Goal: Register for event/course

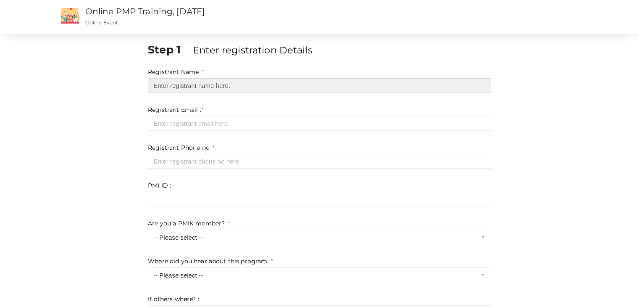
click at [180, 86] on input "text" at bounding box center [319, 85] width 343 height 15
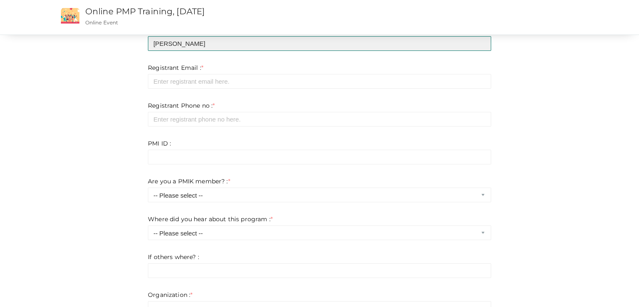
type input "[PERSON_NAME]"
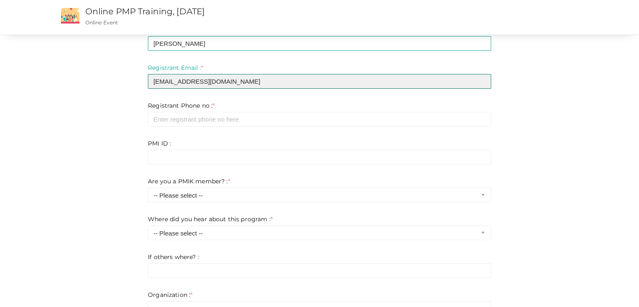
type input "[EMAIL_ADDRESS][DOMAIN_NAME]"
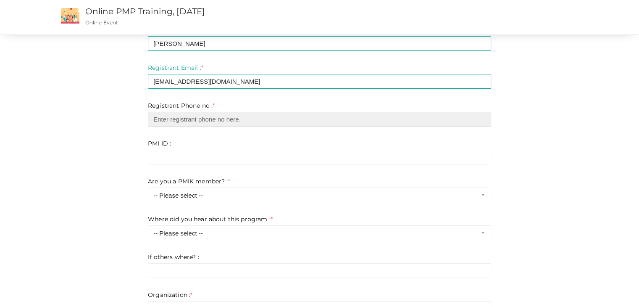
click at [210, 122] on input "number" at bounding box center [319, 119] width 343 height 15
type input "0563720945"
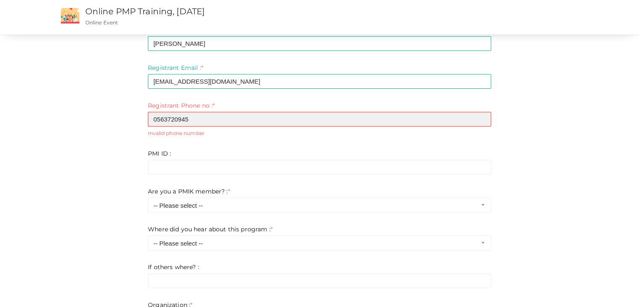
click at [158, 116] on input "0563720945" at bounding box center [319, 119] width 343 height 15
click at [161, 118] on input "number" at bounding box center [319, 119] width 343 height 15
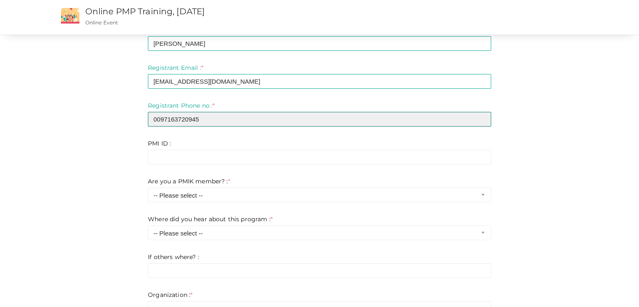
click at [170, 118] on input "0097163720945" at bounding box center [319, 119] width 343 height 15
type input "00971563720945"
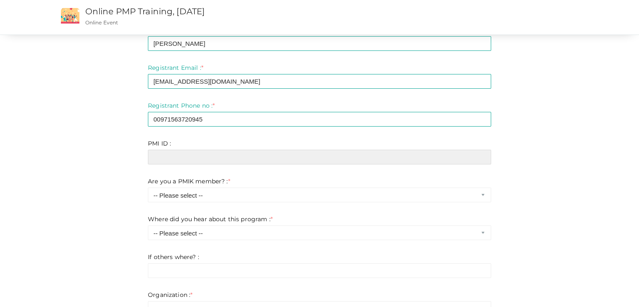
click at [173, 154] on input "text" at bounding box center [319, 157] width 343 height 15
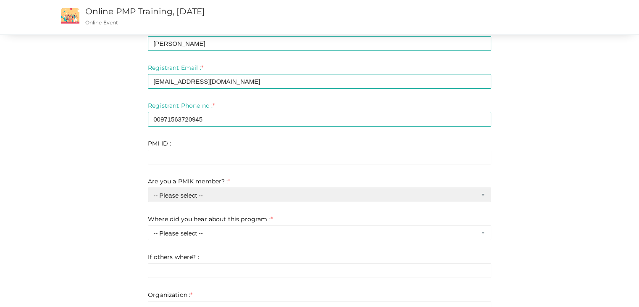
click at [226, 197] on select "-- Please select -- Yes No" at bounding box center [319, 194] width 343 height 15
select select "1"
click at [148, 187] on select "-- Please select -- Yes No" at bounding box center [319, 194] width 343 height 15
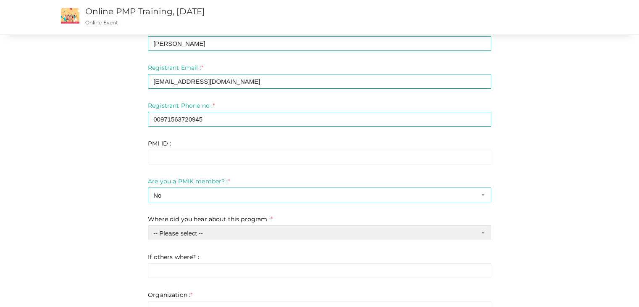
click at [196, 234] on select "-- Please select -- Chapter website Chapter emails Facebook Whatsapp Linkedin I…" at bounding box center [319, 232] width 343 height 15
select select "0"
click at [148, 225] on select "-- Please select -- Chapter website Chapter emails Facebook Whatsapp Linkedin I…" at bounding box center [319, 232] width 343 height 15
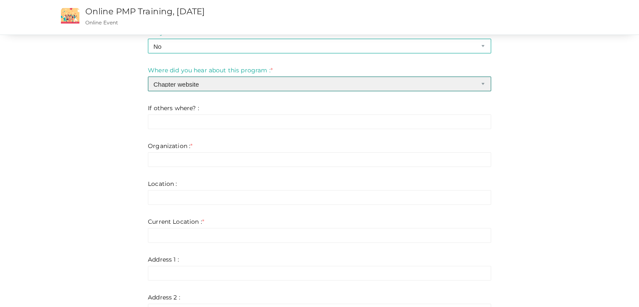
scroll to position [210, 0]
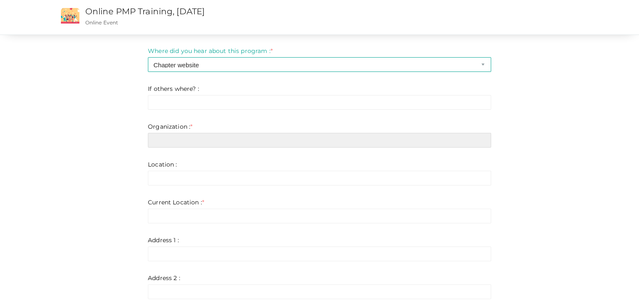
click at [183, 144] on input "text" at bounding box center [319, 140] width 343 height 15
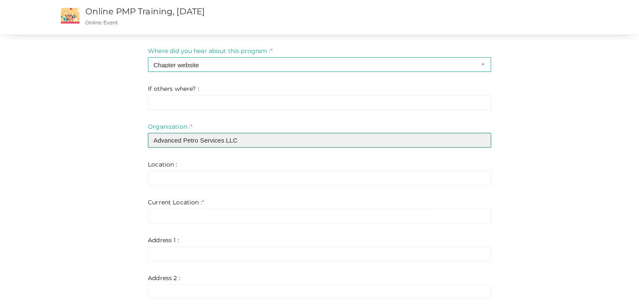
type input "Advanced Petro Services LLC"
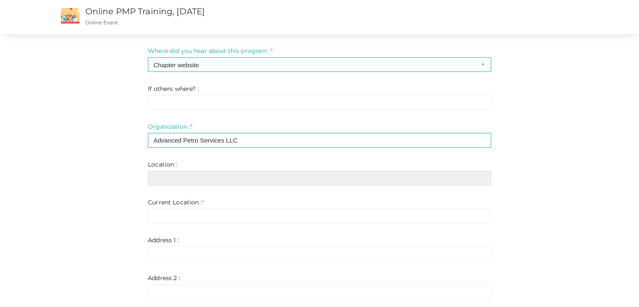
click at [182, 178] on input "text" at bounding box center [319, 178] width 343 height 15
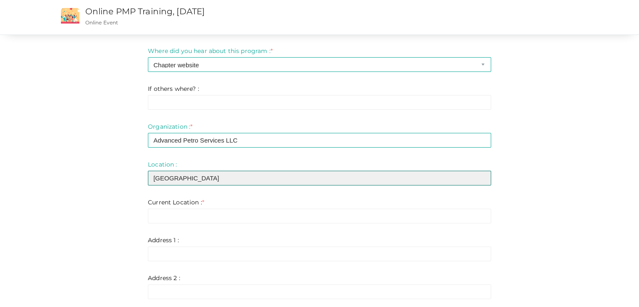
type input "[GEOGRAPHIC_DATA]"
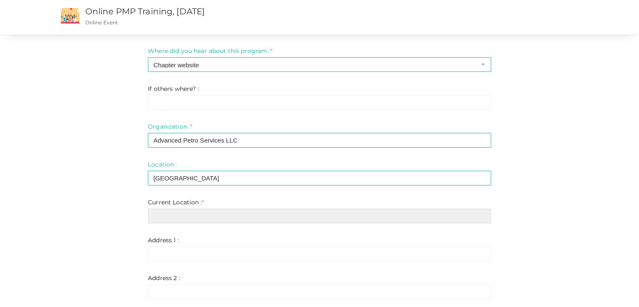
click at [178, 216] on input "text" at bounding box center [319, 215] width 343 height 15
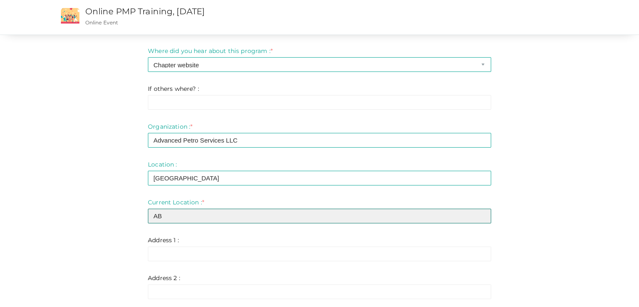
type input "A"
type input "u"
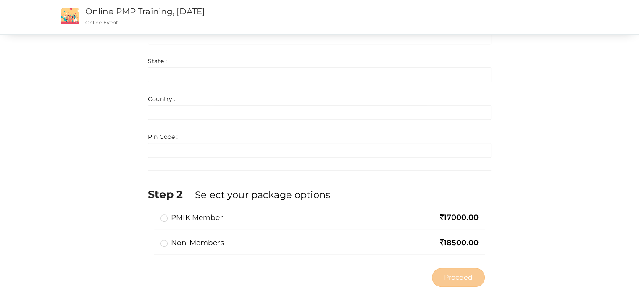
scroll to position [504, 0]
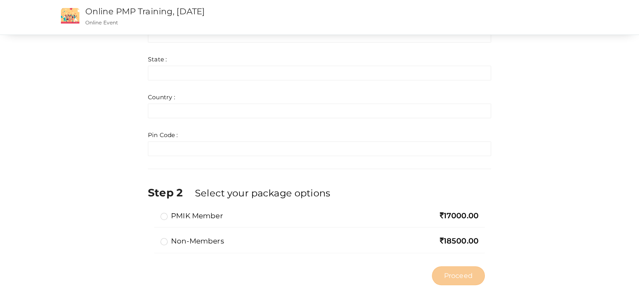
type input "[GEOGRAPHIC_DATA]"
click at [160, 215] on div "PMIK Member 17000.00" at bounding box center [319, 218] width 331 height 17
click at [166, 218] on label "PMIK Member" at bounding box center [191, 215] width 63 height 10
click at [152, 212] on input "PMIK Member" at bounding box center [152, 212] width 0 height 0
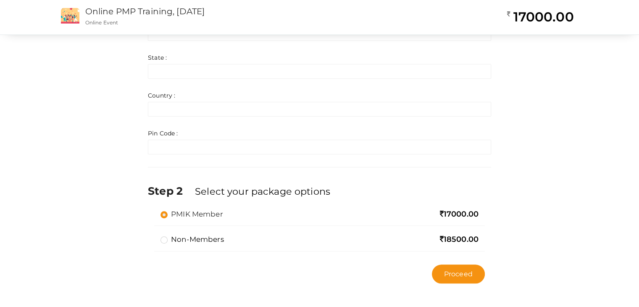
scroll to position [506, 0]
click at [472, 273] on span "Proceed" at bounding box center [458, 273] width 29 height 10
type input "N/A"
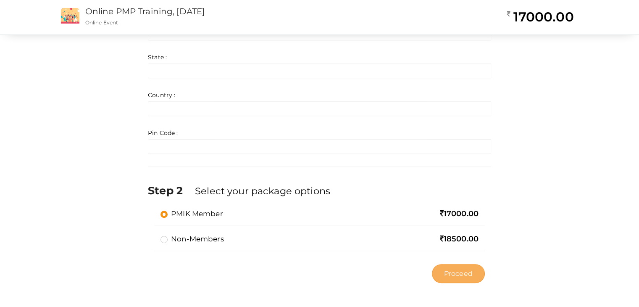
type input "N/A"
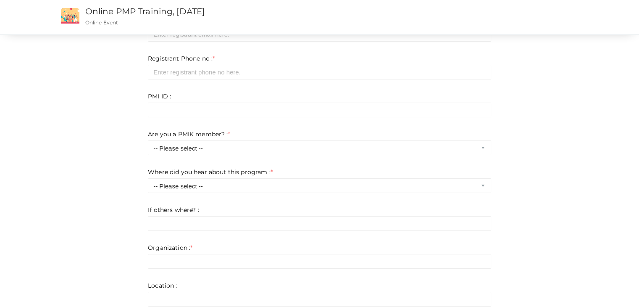
scroll to position [84, 0]
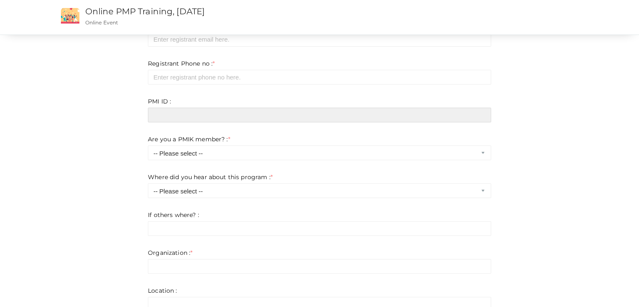
click at [158, 115] on input "text" at bounding box center [319, 115] width 343 height 15
paste input "6561699"
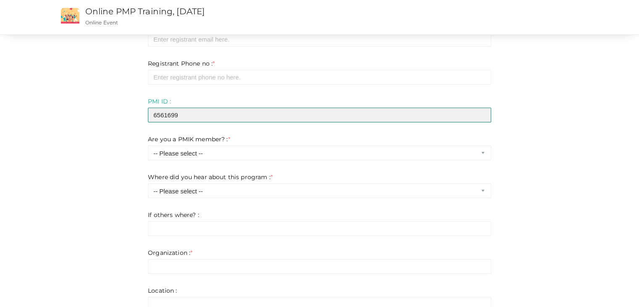
type input "6561699"
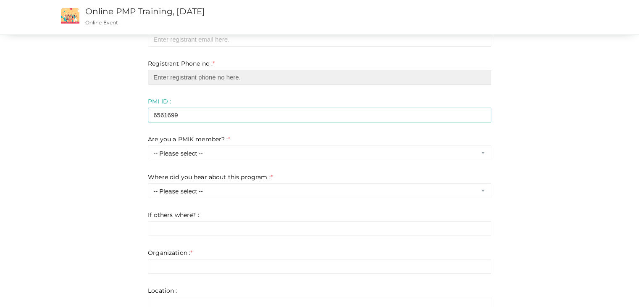
click at [185, 78] on input "number" at bounding box center [319, 77] width 343 height 15
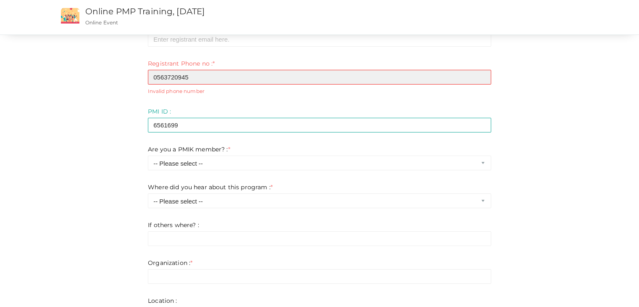
click at [155, 76] on input "0563720945" at bounding box center [319, 77] width 343 height 15
drag, startPoint x: 158, startPoint y: 76, endPoint x: 149, endPoint y: 76, distance: 9.2
click at [149, 76] on input "0563720945" at bounding box center [319, 77] width 343 height 15
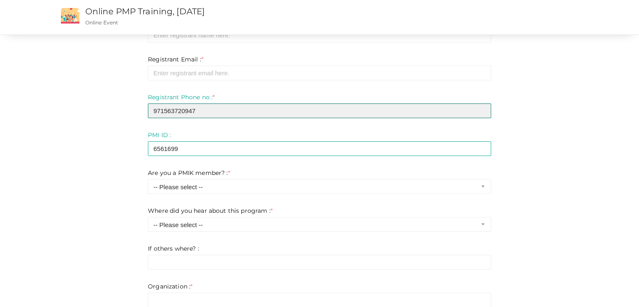
scroll to position [0, 0]
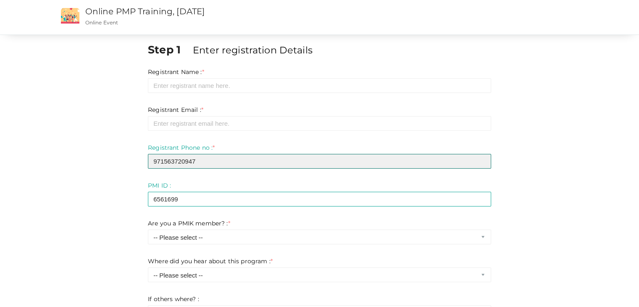
type input "971563720947"
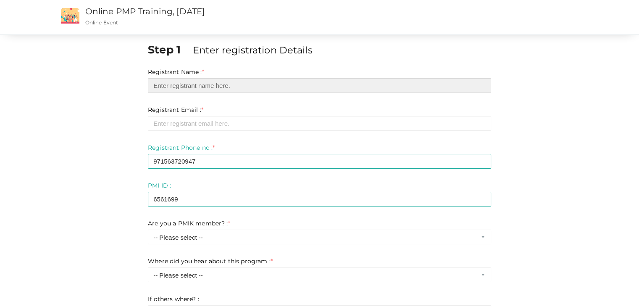
click at [182, 86] on input "text" at bounding box center [319, 85] width 343 height 15
type input "[PERSON_NAME]"
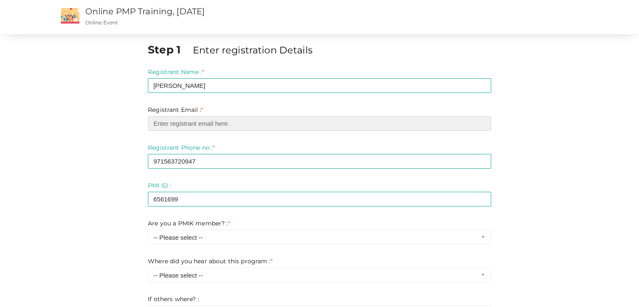
click at [172, 123] on input "email" at bounding box center [319, 123] width 343 height 15
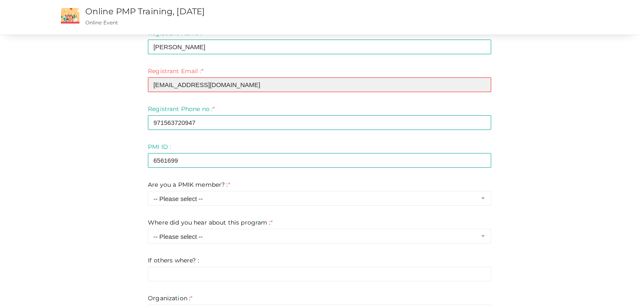
scroll to position [84, 0]
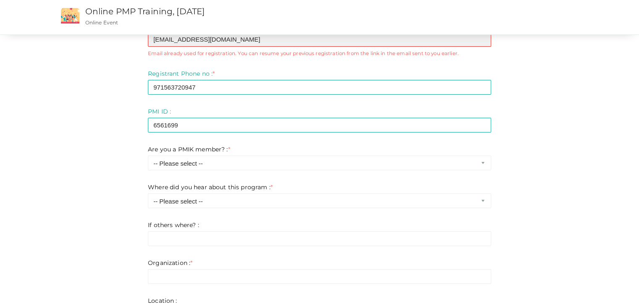
type input "[EMAIL_ADDRESS][DOMAIN_NAME]"
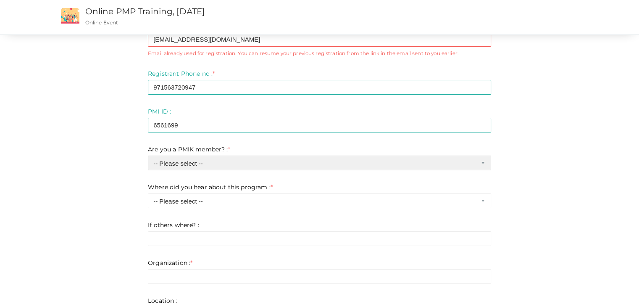
click at [205, 163] on select "-- Please select -- Yes No" at bounding box center [319, 162] width 343 height 15
select select "1"
click at [148, 155] on select "-- Please select -- Yes No" at bounding box center [319, 162] width 343 height 15
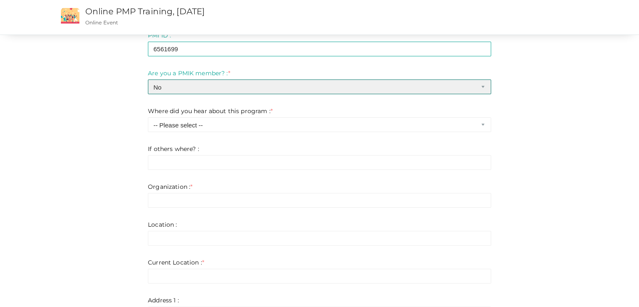
scroll to position [168, 0]
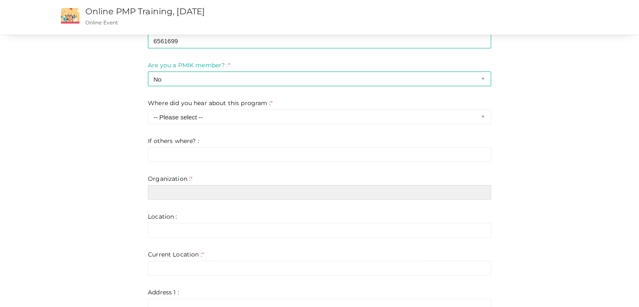
click at [191, 194] on input "text" at bounding box center [319, 192] width 343 height 15
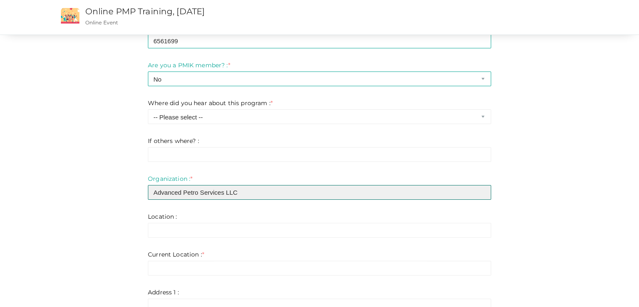
type input "Advanced Petro Services LLC"
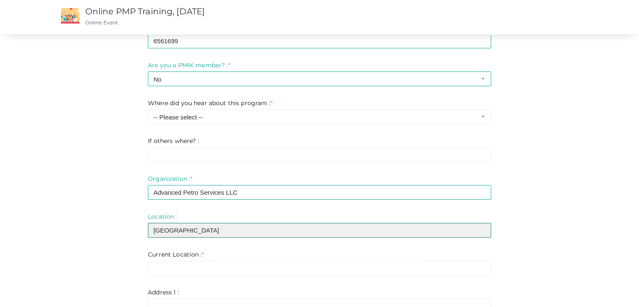
type input "[GEOGRAPHIC_DATA]"
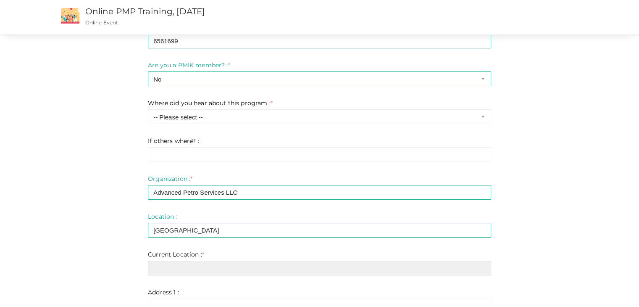
click at [158, 269] on input "text" at bounding box center [319, 267] width 343 height 15
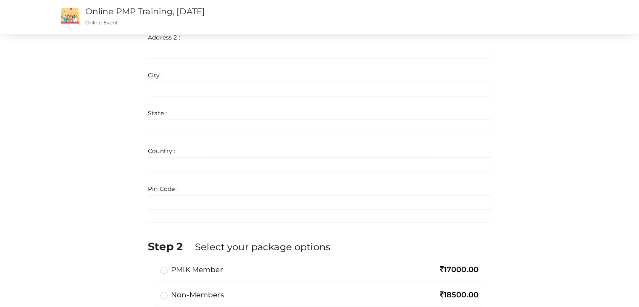
scroll to position [523, 0]
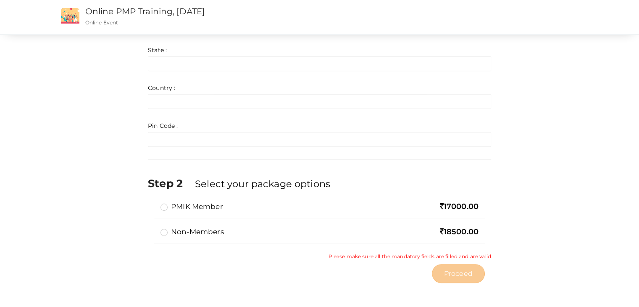
type input "[GEOGRAPHIC_DATA]"
click at [179, 205] on label "PMIK Member" at bounding box center [191, 206] width 63 height 10
click at [152, 203] on input "PMIK Member" at bounding box center [152, 203] width 0 height 0
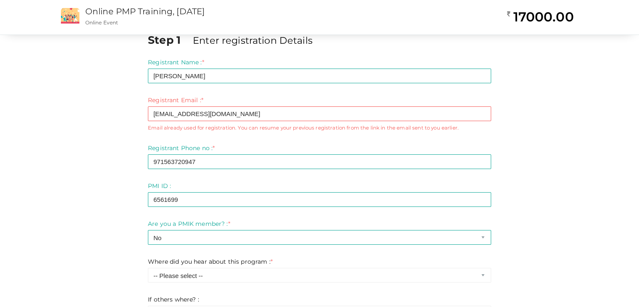
scroll to position [0, 0]
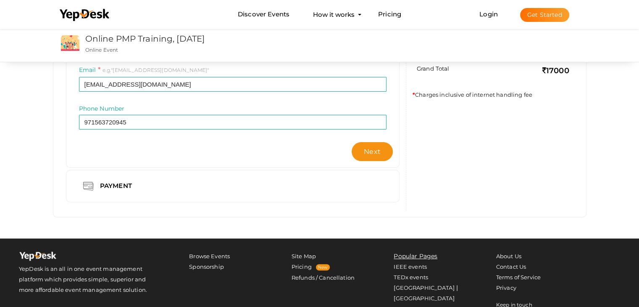
scroll to position [168, 0]
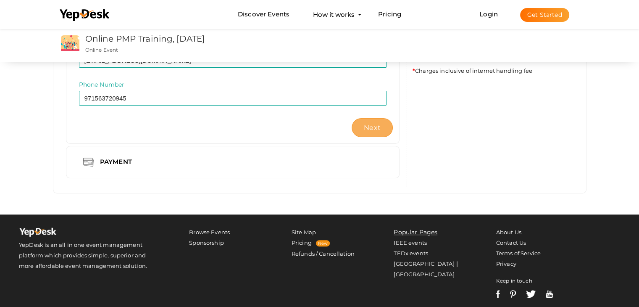
click at [377, 120] on button "Next" at bounding box center [372, 127] width 41 height 19
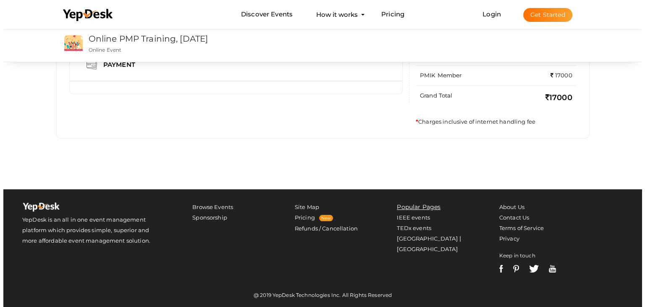
scroll to position [119, 0]
